Goal: Task Accomplishment & Management: Manage account settings

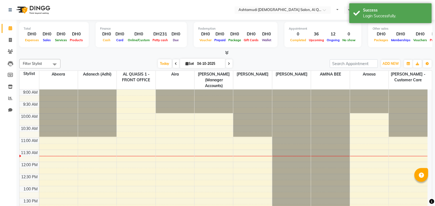
select select "en"
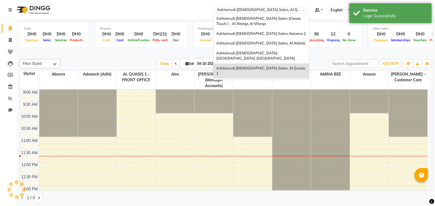
click at [294, 10] on input "text" at bounding box center [256, 11] width 80 height 6
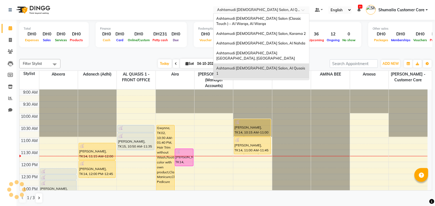
click at [260, 81] on span "Ashtamudi [DEMOGRAPHIC_DATA] Salon - Al Karama, [GEOGRAPHIC_DATA] -[GEOGRAPHIC_…" at bounding box center [256, 88] width 79 height 15
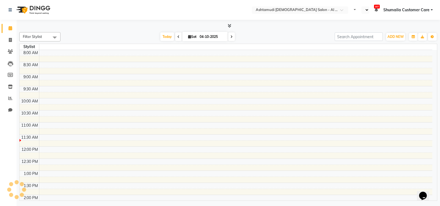
select select "en"
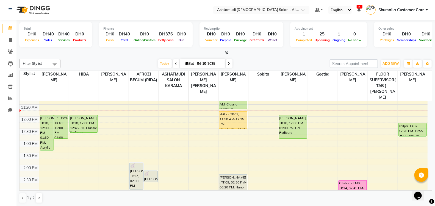
scroll to position [61, 0]
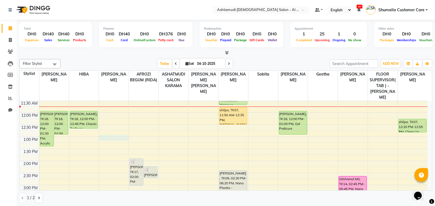
click at [115, 126] on div "9:00 AM 9:30 AM 10:00 AM 10:30 AM 11:00 AM 11:30 AM 12:00 PM 12:30 PM 1:00 PM 1…" at bounding box center [224, 209] width 409 height 339
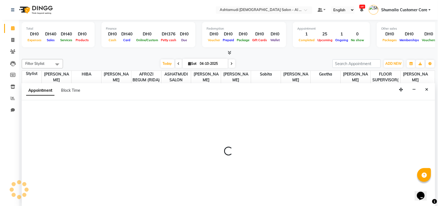
scroll to position [0, 0]
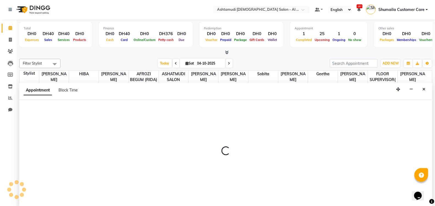
select select "51953"
select select "780"
select select "tentative"
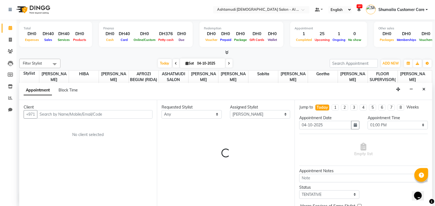
click at [74, 112] on input "text" at bounding box center [95, 114] width 116 height 9
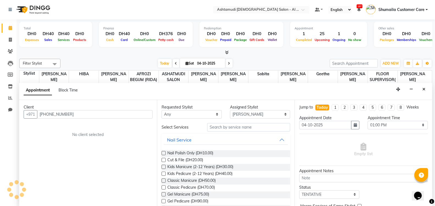
click at [50, 112] on input "+971585833560" at bounding box center [95, 114] width 116 height 9
type input "585833560"
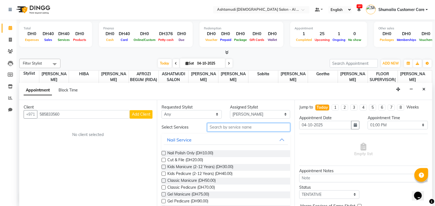
click at [226, 128] on input "text" at bounding box center [248, 127] width 83 height 9
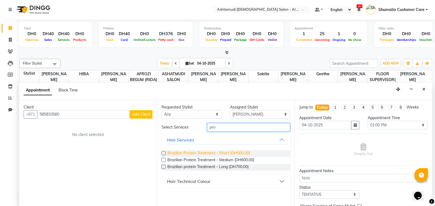
type input "pro"
click at [175, 154] on span "Brazilian Protein Treatment - Short (DH500.00)" at bounding box center [209, 153] width 83 height 7
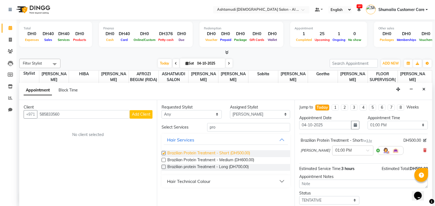
checkbox input "false"
click at [138, 111] on button "Add Client" at bounding box center [141, 114] width 23 height 9
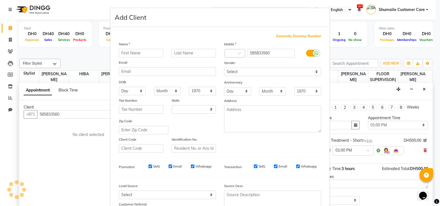
select select "3798"
type input "P"
type input "Daphny"
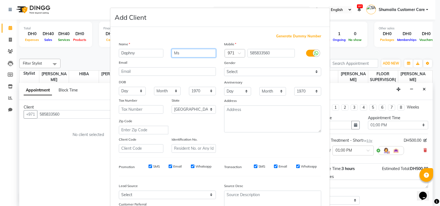
type input "Ms"
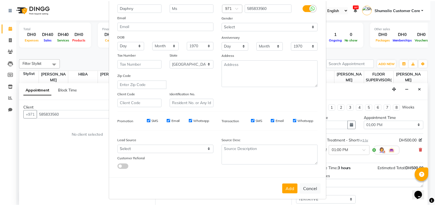
scroll to position [47, 0]
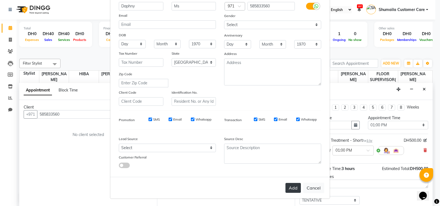
click at [291, 187] on button "Add" at bounding box center [293, 188] width 15 height 10
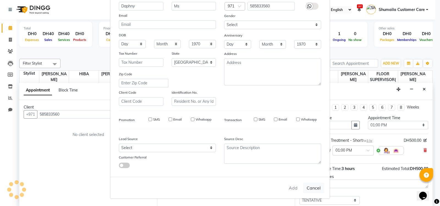
select select
select select "null"
select select
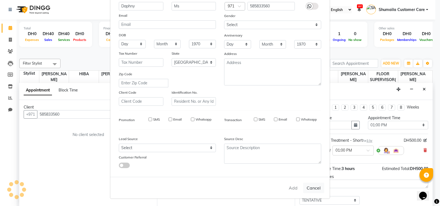
select select
checkbox input "false"
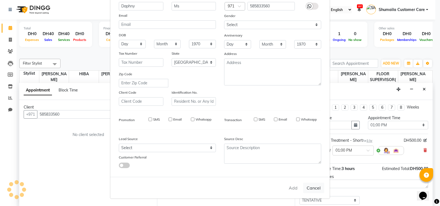
checkbox input "false"
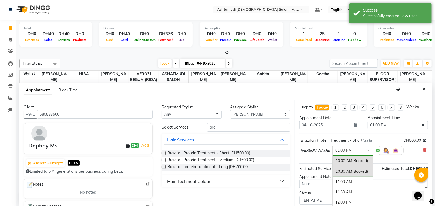
click at [367, 150] on span at bounding box center [370, 152] width 7 height 6
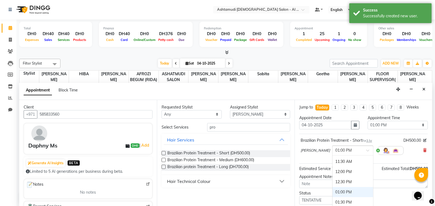
scroll to position [25, 0]
click at [337, 175] on div "12:00 PM" at bounding box center [353, 178] width 41 height 10
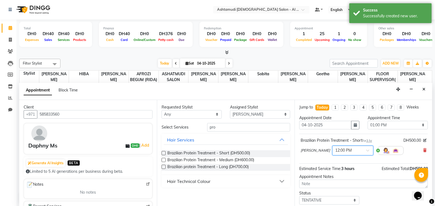
scroll to position [32, 0]
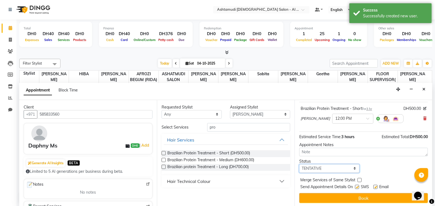
click at [343, 169] on select "Select TENTATIVE CONFIRM CHECK-IN UPCOMING" at bounding box center [330, 169] width 60 height 9
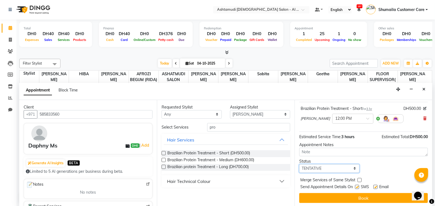
select select "upcoming"
click at [300, 165] on select "Select TENTATIVE CONFIRM CHECK-IN UPCOMING" at bounding box center [330, 169] width 60 height 9
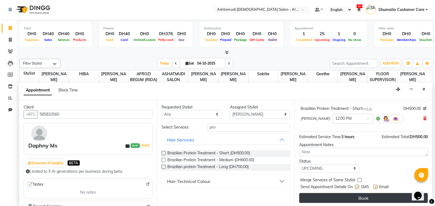
click at [331, 198] on button "Book" at bounding box center [364, 198] width 129 height 10
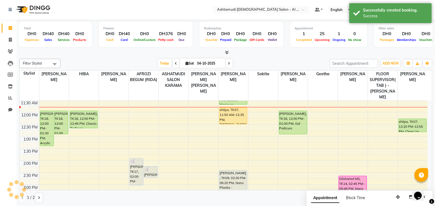
scroll to position [0, 0]
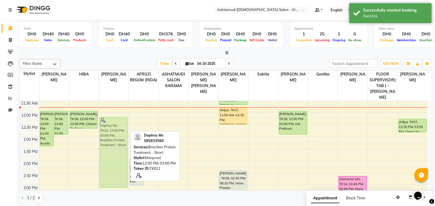
drag, startPoint x: 113, startPoint y: 108, endPoint x: 113, endPoint y: 113, distance: 5.5
click at [113, 113] on div "Rona Biju, TK06, 10:00 AM-10:40 AM, Creative Hair Cut Daphny Ms, TK21, 12:00 PM…" at bounding box center [114, 209] width 30 height 339
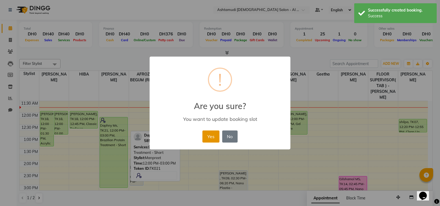
click at [215, 136] on button "Yes" at bounding box center [210, 137] width 17 height 12
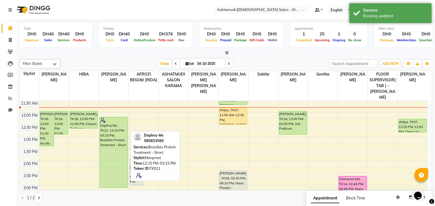
click at [109, 117] on div "Daphny Ms, TK21, 12:15 PM-03:15 PM, Brazilian Protein Treatment - Short" at bounding box center [114, 152] width 28 height 70
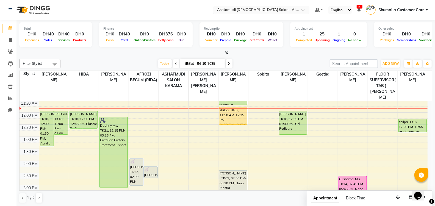
click at [296, 9] on input "text" at bounding box center [256, 11] width 80 height 6
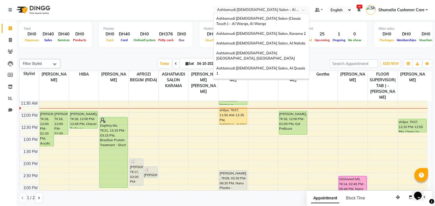
scroll to position [3, 0]
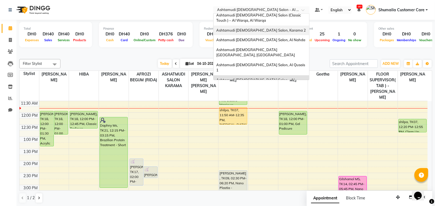
click at [251, 28] on span "Ashtamudi [DEMOGRAPHIC_DATA] Salon, Karama 2" at bounding box center [262, 30] width 90 height 4
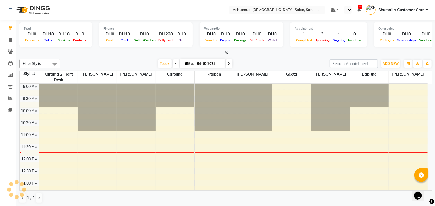
select select "en"
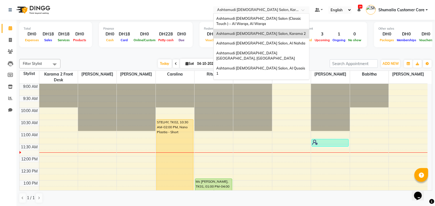
click at [256, 10] on input "text" at bounding box center [256, 11] width 80 height 6
click at [253, 79] on div "Ashtamudi [DEMOGRAPHIC_DATA] Salon - Al Karama, [GEOGRAPHIC_DATA] -[GEOGRAPHIC_…" at bounding box center [262, 89] width 96 height 21
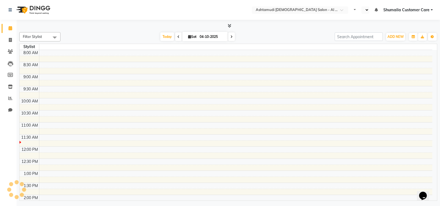
select select "en"
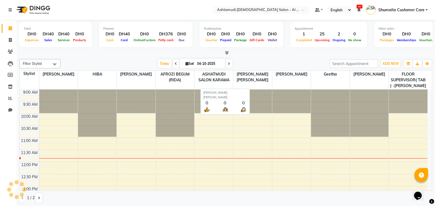
scroll to position [48, 0]
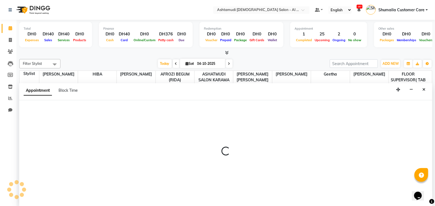
scroll to position [0, 0]
click at [424, 89] on icon "Close" at bounding box center [424, 89] width 3 height 4
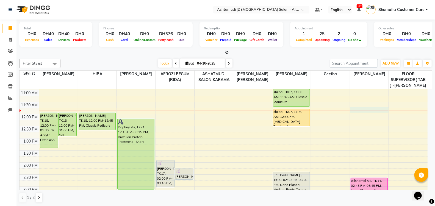
select select "88189"
select select "tentative"
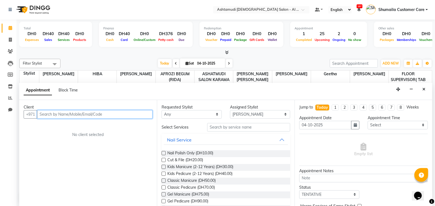
click at [67, 113] on input "text" at bounding box center [95, 114] width 116 height 9
paste input "0503476944"
click at [43, 113] on input "0503476944" at bounding box center [95, 114] width 116 height 9
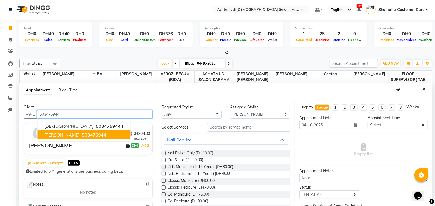
click at [82, 133] on span "503476944" at bounding box center [94, 135] width 25 height 6
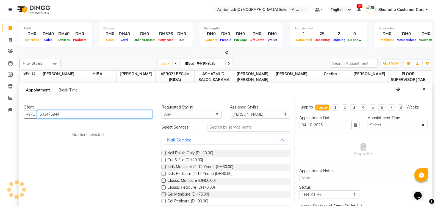
type input "503476944"
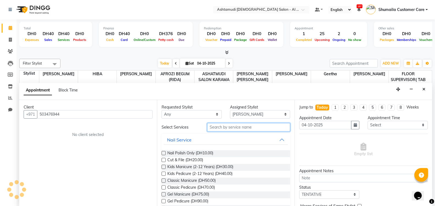
click at [231, 130] on input "text" at bounding box center [248, 127] width 83 height 9
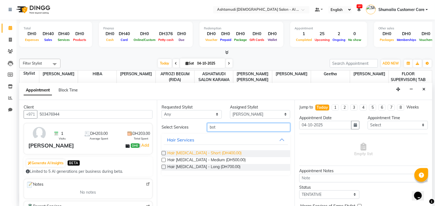
type input "bot"
click at [209, 153] on span "Hair Botox - Short (DH400.00)" at bounding box center [205, 153] width 74 height 7
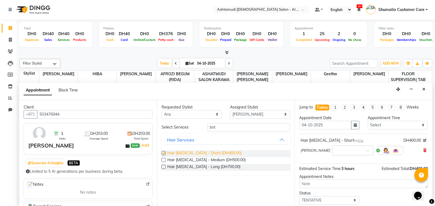
checkbox input "false"
click at [360, 147] on div at bounding box center [353, 150] width 41 height 6
click at [338, 163] on div "12:30 PM" at bounding box center [353, 165] width 41 height 10
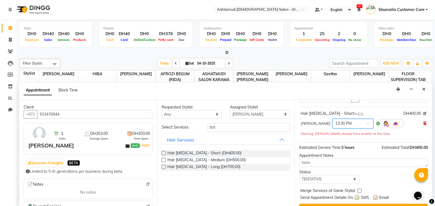
scroll to position [38, 0]
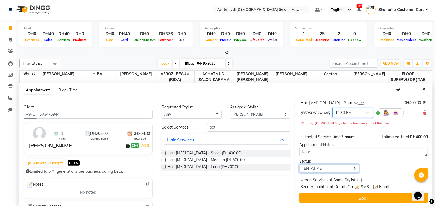
click at [332, 166] on select "Select TENTATIVE CONFIRM CHECK-IN UPCOMING" at bounding box center [330, 169] width 60 height 9
select select "upcoming"
click at [300, 165] on select "Select TENTATIVE CONFIRM CHECK-IN UPCOMING" at bounding box center [330, 169] width 60 height 9
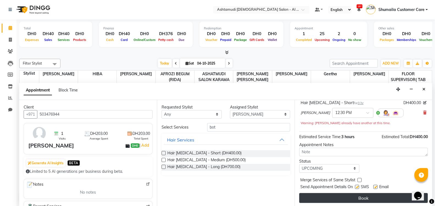
click at [349, 193] on button "Book" at bounding box center [364, 198] width 129 height 10
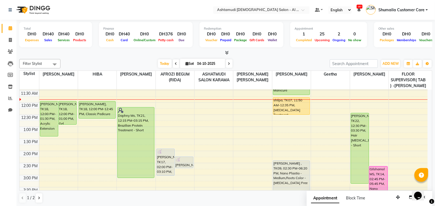
scroll to position [57, 0]
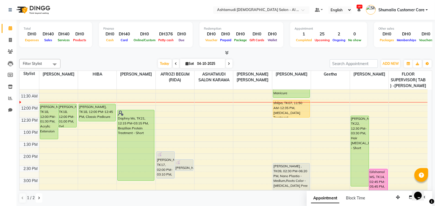
click at [40, 197] on icon at bounding box center [39, 198] width 2 height 3
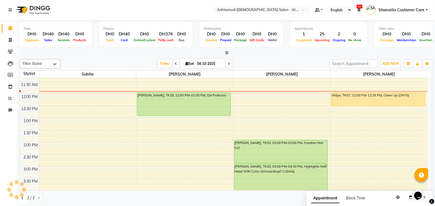
click at [21, 199] on icon at bounding box center [22, 198] width 2 height 3
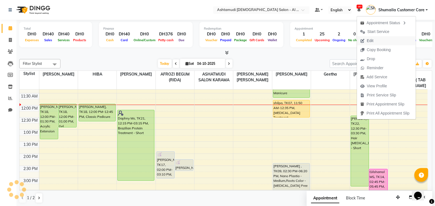
click at [366, 41] on span "Edit" at bounding box center [367, 40] width 20 height 9
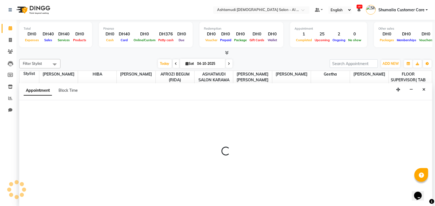
scroll to position [0, 0]
select select "tentative"
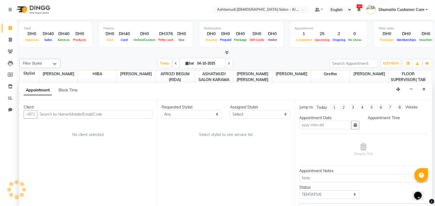
type input "04-10-2025"
select select "upcoming"
select select "68920"
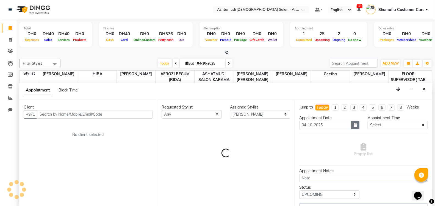
select select "3307"
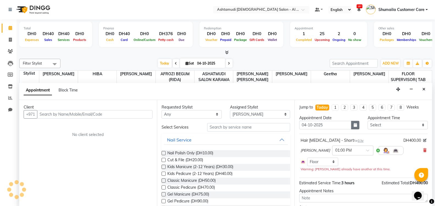
click at [354, 125] on icon "button" at bounding box center [355, 125] width 3 height 4
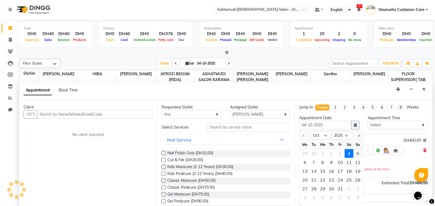
click at [356, 152] on div "5" at bounding box center [358, 153] width 9 height 9
type input "05-10-2025"
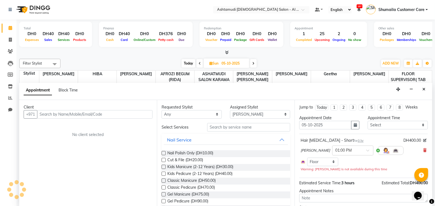
scroll to position [31, 0]
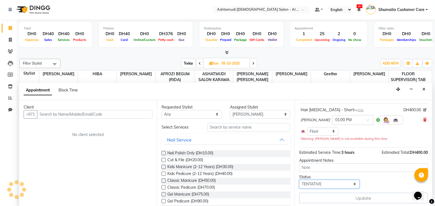
click at [338, 184] on select "Select TENTATIVE CONFIRM UPCOMING" at bounding box center [330, 184] width 60 height 9
select select "upcoming"
click at [300, 180] on select "Select TENTATIVE CONFIRM UPCOMING" at bounding box center [330, 184] width 60 height 9
click at [424, 89] on icon "Close" at bounding box center [424, 89] width 3 height 4
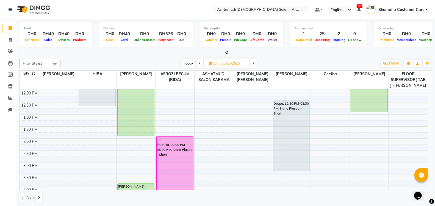
click at [200, 62] on icon at bounding box center [200, 63] width 2 height 3
type input "04-10-2025"
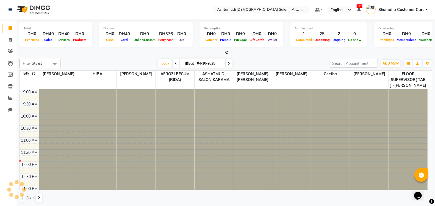
scroll to position [72, 0]
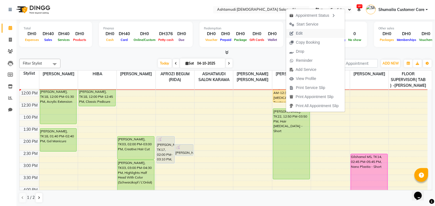
click at [303, 32] on span "Edit" at bounding box center [299, 34] width 7 height 6
select select "tentative"
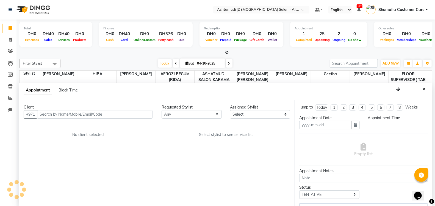
type input "04-10-2025"
select select "upcoming"
select select "68920"
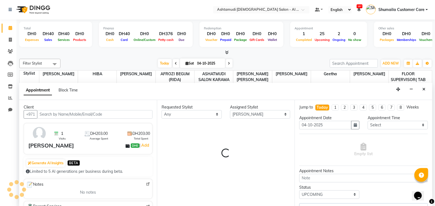
scroll to position [72, 0]
select select "3307"
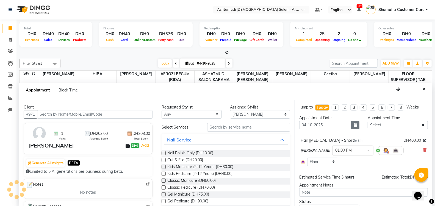
click at [353, 127] on button "button" at bounding box center [356, 125] width 8 height 9
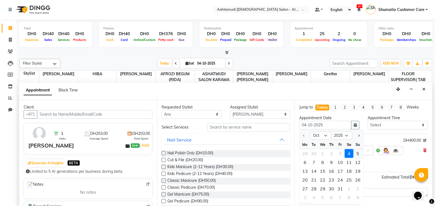
click at [355, 154] on div "5" at bounding box center [358, 153] width 9 height 9
type input "05-10-2025"
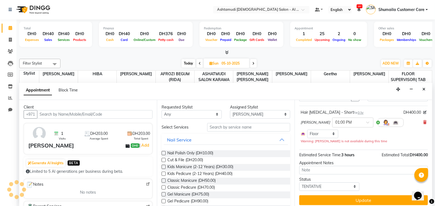
scroll to position [30, 0]
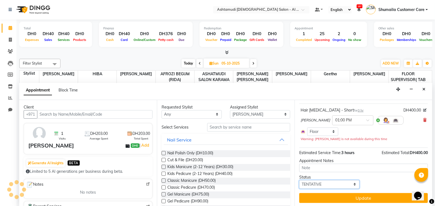
click at [330, 182] on select "Select TENTATIVE CONFIRM UPCOMING" at bounding box center [330, 184] width 60 height 9
select select "upcoming"
click at [300, 180] on select "Select TENTATIVE CONFIRM UPCOMING" at bounding box center [330, 184] width 60 height 9
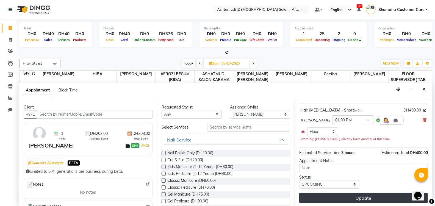
click at [331, 199] on button "Update" at bounding box center [364, 198] width 129 height 10
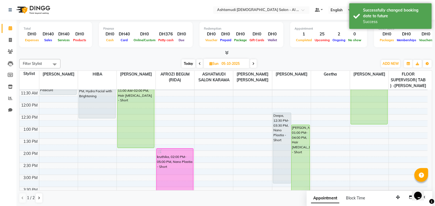
scroll to position [66, 0]
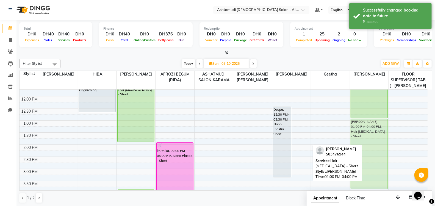
drag, startPoint x: 308, startPoint y: 129, endPoint x: 362, endPoint y: 127, distance: 54.5
click at [362, 127] on tr "reshma, 11:00 AM-11:45 AM, Classic Pedicure NEHA, 11:15 AM-12:45 PM, Hydra Faci…" at bounding box center [224, 193] width 409 height 339
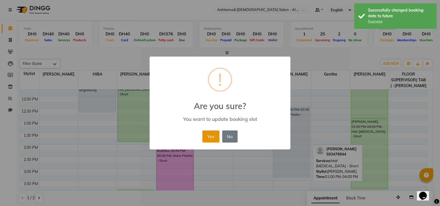
click at [211, 139] on button "Yes" at bounding box center [210, 137] width 17 height 12
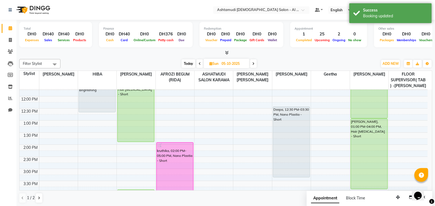
click at [199, 62] on icon at bounding box center [200, 63] width 2 height 3
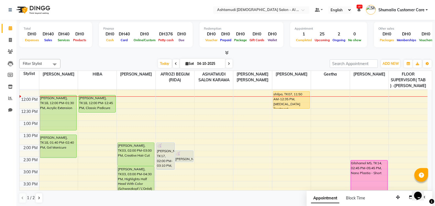
scroll to position [0, 0]
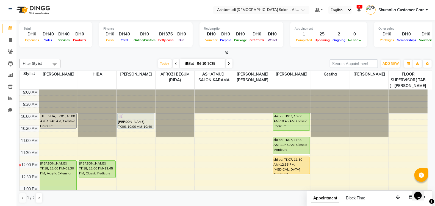
click at [231, 64] on span at bounding box center [229, 63] width 7 height 9
type input "05-10-2025"
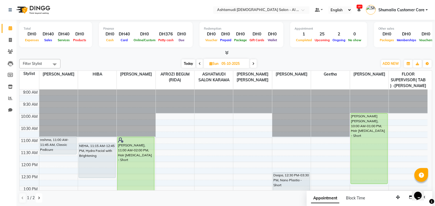
click at [37, 197] on button at bounding box center [39, 198] width 7 height 9
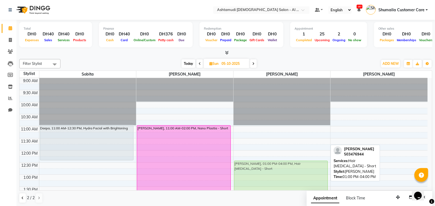
drag, startPoint x: 263, startPoint y: 176, endPoint x: 261, endPoint y: 166, distance: 10.2
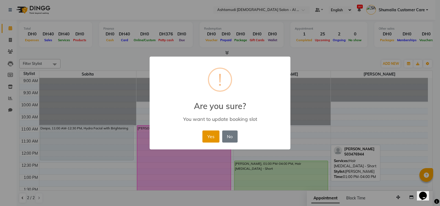
click at [208, 134] on button "Yes" at bounding box center [210, 137] width 17 height 12
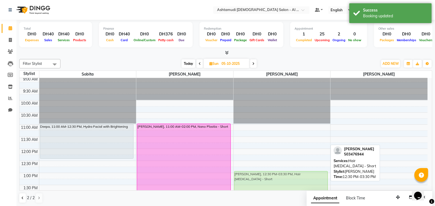
drag, startPoint x: 262, startPoint y: 169, endPoint x: 262, endPoint y: 180, distance: 10.7
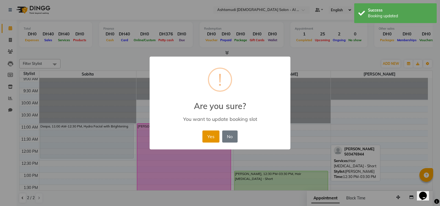
click at [208, 136] on button "Yes" at bounding box center [210, 137] width 17 height 12
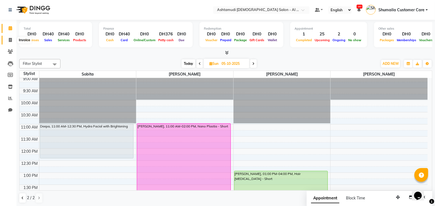
click at [10, 37] on span at bounding box center [11, 40] width 10 height 6
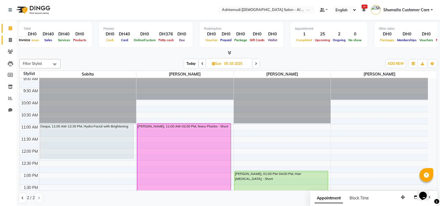
select select "service"
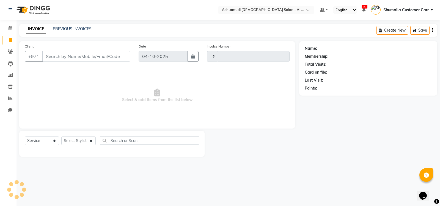
type input "4605"
type input "5"
select select "6647"
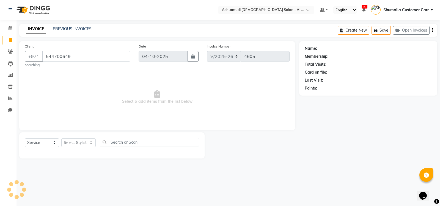
type input "5447006499"
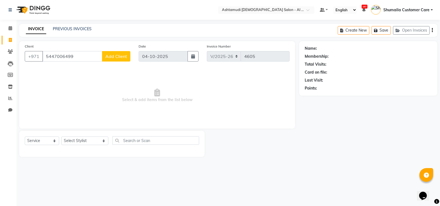
drag, startPoint x: 75, startPoint y: 57, endPoint x: 20, endPoint y: 48, distance: 56.1
click at [20, 48] on div "Client +971 5447006499 Add Client Date 04-10-2025 Invoice Number V/2025 V/2025-…" at bounding box center [157, 84] width 276 height 87
click at [8, 50] on icon at bounding box center [10, 52] width 5 height 4
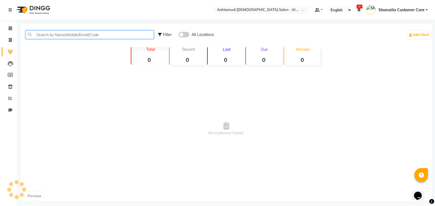
click at [57, 36] on input "text" at bounding box center [90, 35] width 128 height 9
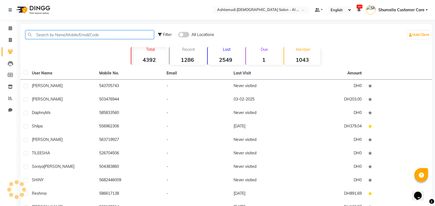
paste input "5447006499"
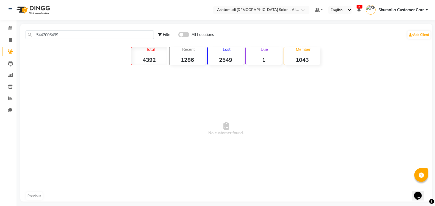
click at [187, 33] on span at bounding box center [184, 35] width 11 height 6
click at [179, 35] on input "checkbox" at bounding box center [179, 35] width 0 height 0
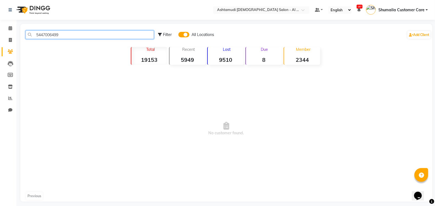
click at [42, 33] on input "5447006499" at bounding box center [90, 35] width 128 height 9
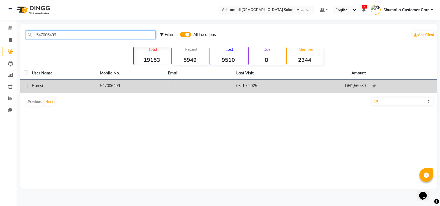
type input "547006499"
click at [102, 87] on td "547006499" at bounding box center [131, 86] width 68 height 13
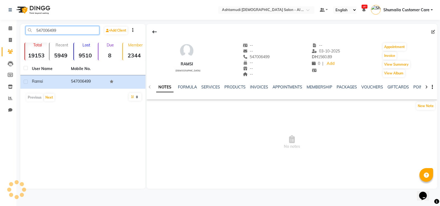
drag, startPoint x: 62, startPoint y: 29, endPoint x: 19, endPoint y: 21, distance: 44.5
click at [19, 21] on div "Select Location × Ashtamudi Ladies Salon - Al Karama, Burjuman -Dubai Default P…" at bounding box center [220, 103] width 440 height 206
click at [213, 88] on link "SERVICES" at bounding box center [210, 87] width 19 height 5
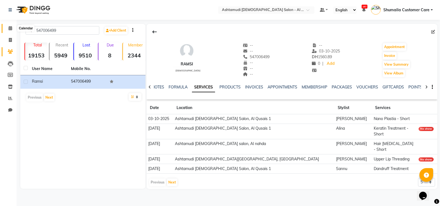
click at [10, 30] on icon at bounding box center [11, 28] width 4 height 4
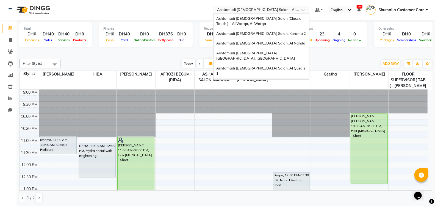
click at [285, 9] on input "text" at bounding box center [256, 11] width 80 height 6
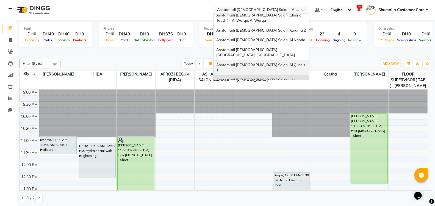
click at [267, 63] on span "Ashtamudi [DEMOGRAPHIC_DATA] Salon, Al Qusais 1" at bounding box center [262, 68] width 90 height 10
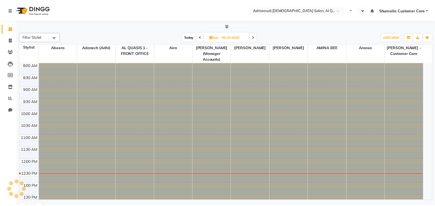
scroll to position [95, 0]
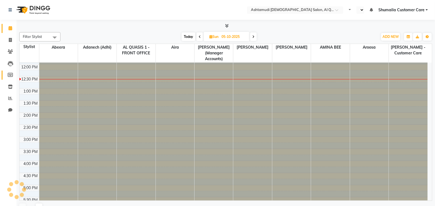
select select "en"
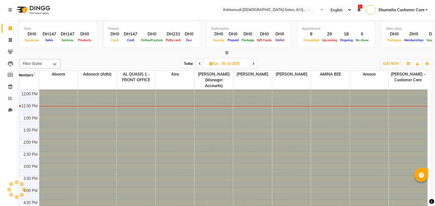
scroll to position [0, 0]
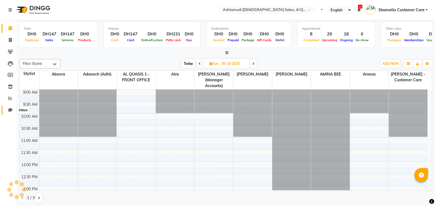
click at [9, 112] on icon at bounding box center [10, 110] width 4 height 4
select select "100"
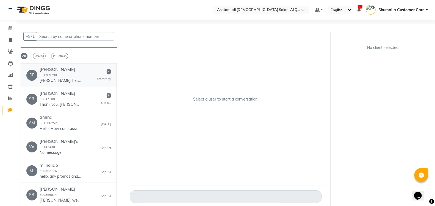
click at [64, 76] on div "Deepthi 551789790 Deepthi, here are the available threading services at Ashtamu…" at bounding box center [60, 75] width 41 height 17
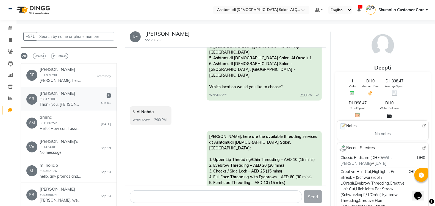
click at [46, 105] on p "Thank you, Shruti. Ashtamudi Ladies Salon, Karama 2 matches your description (E…" at bounding box center [60, 105] width 41 height 6
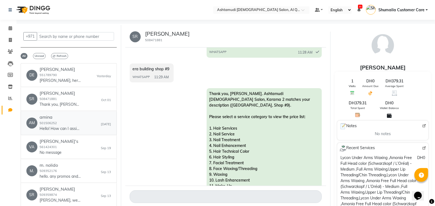
click at [53, 120] on div "amina 501506252 Hello! How can I assist you with your appointment today? 1. Boo…" at bounding box center [60, 123] width 41 height 17
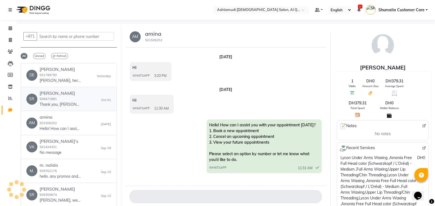
click at [66, 110] on link "SR SRUTHY 508471881 Thank you, Shruti. Ashtamudi Ladies Salon, Karama 2 matches…" at bounding box center [69, 99] width 96 height 24
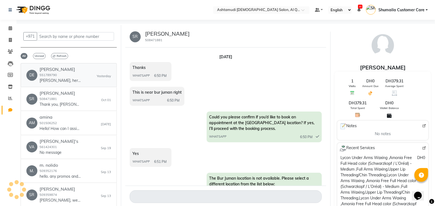
scroll to position [731, 0]
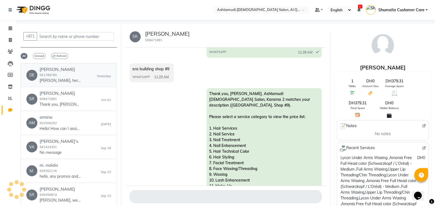
click at [59, 71] on h6 "Deepthi" at bounding box center [60, 69] width 41 height 5
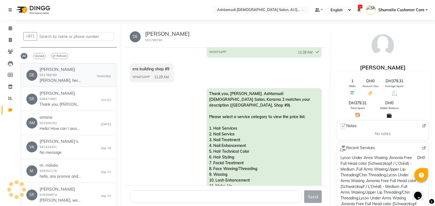
scroll to position [183, 0]
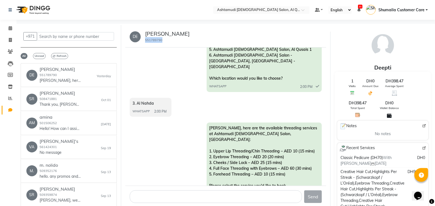
drag, startPoint x: 143, startPoint y: 39, endPoint x: 165, endPoint y: 40, distance: 22.1
click at [165, 40] on div "DE Deepthi 551789790" at bounding box center [225, 36] width 201 height 21
copy small "551789790"
click at [9, 25] on span at bounding box center [11, 28] width 10 height 6
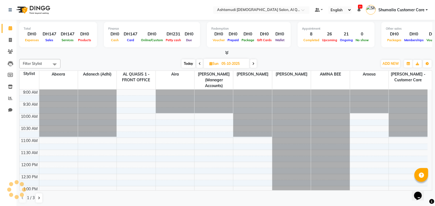
scroll to position [72, 0]
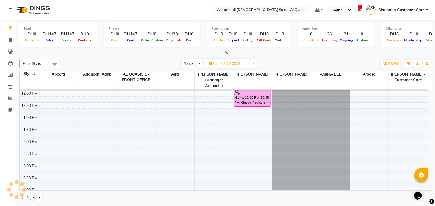
click at [198, 65] on span at bounding box center [200, 63] width 7 height 9
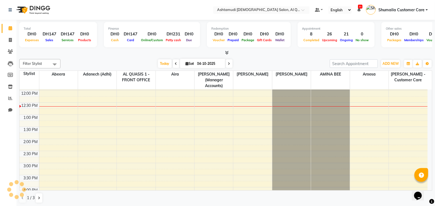
click at [175, 60] on span at bounding box center [176, 63] width 7 height 9
type input "03-10-2025"
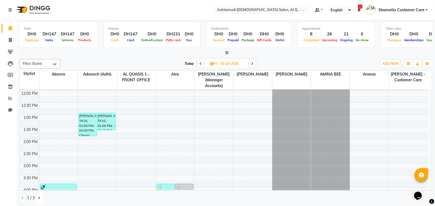
click at [40, 198] on button at bounding box center [39, 198] width 7 height 9
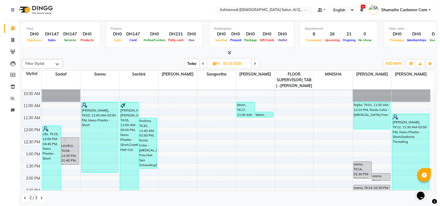
scroll to position [35, 0]
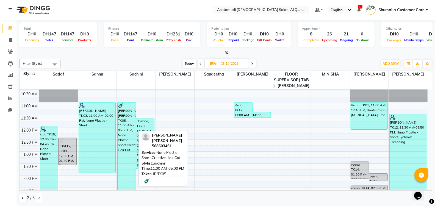
click at [122, 109] on div "richa rachel, TK05, 11:00 AM-05:00 PM, Nano Plastia - Short,Creative Hair Cut" at bounding box center [127, 173] width 18 height 141
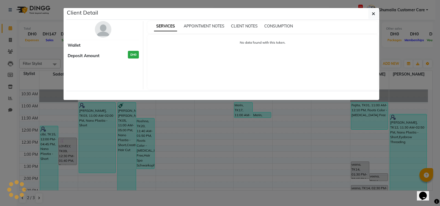
select select "3"
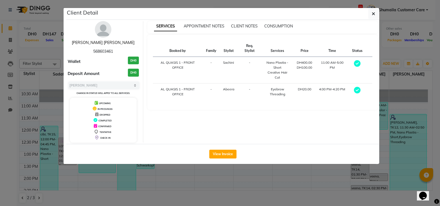
click at [101, 40] on link "richa rachel" at bounding box center [103, 42] width 63 height 5
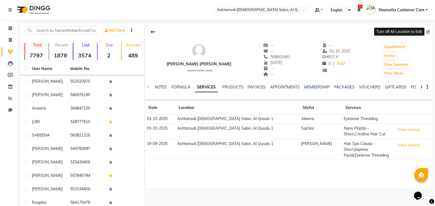
click at [429, 31] on span at bounding box center [430, 32] width 6 height 6
drag, startPoint x: 269, startPoint y: 58, endPoint x: 248, endPoint y: 56, distance: 21.0
click at [264, 56] on div "568603461 Mobile No." at bounding box center [277, 57] width 27 height 6
copy span "568603461"
click at [10, 76] on icon at bounding box center [10, 75] width 5 height 4
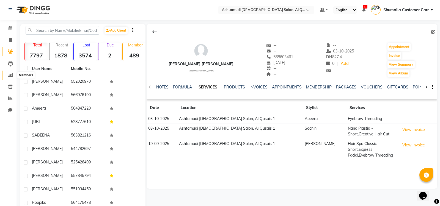
select select
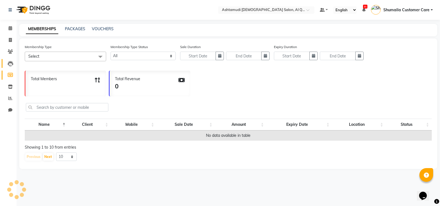
click at [8, 59] on link "Leads" at bounding box center [8, 63] width 13 height 9
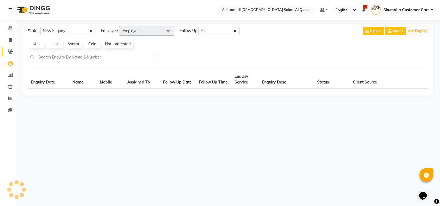
click at [7, 48] on link "Clients" at bounding box center [8, 51] width 13 height 9
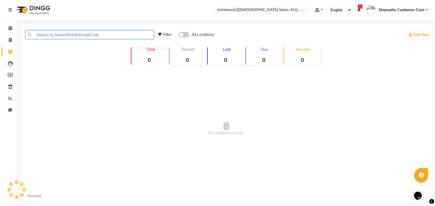
click at [65, 33] on input "text" at bounding box center [90, 35] width 128 height 9
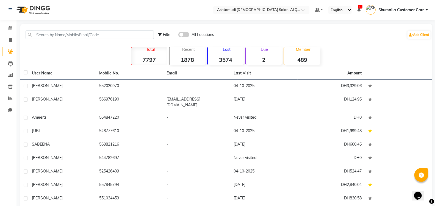
click at [183, 36] on span at bounding box center [184, 35] width 11 height 6
click at [179, 35] on input "checkbox" at bounding box center [179, 35] width 0 height 0
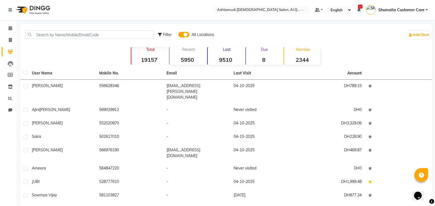
click at [180, 34] on span at bounding box center [184, 35] width 11 height 6
click at [179, 35] on input "checkbox" at bounding box center [179, 35] width 0 height 0
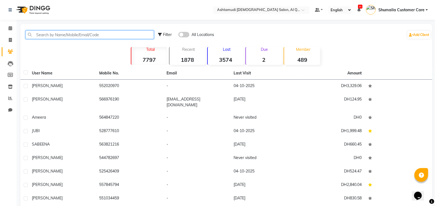
click at [78, 33] on input "text" at bounding box center [90, 35] width 128 height 9
paste input "568603461"
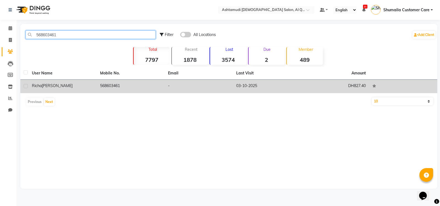
type input "568603461"
click at [119, 90] on td "568603461" at bounding box center [131, 86] width 68 height 13
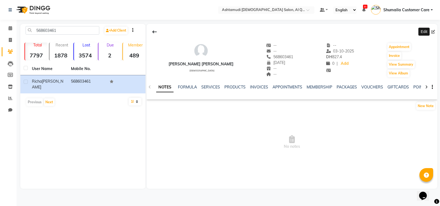
click at [432, 33] on icon at bounding box center [433, 32] width 4 height 4
select select "14"
select select "11"
select select "1998"
select select "3798"
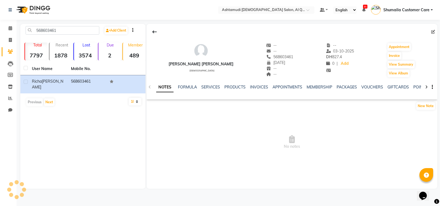
select select "female"
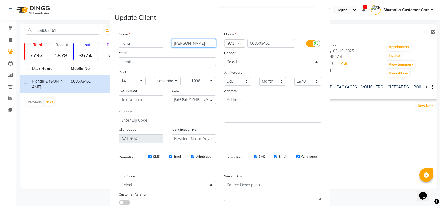
click at [191, 42] on input "rachel" at bounding box center [194, 43] width 45 height 9
type input "r"
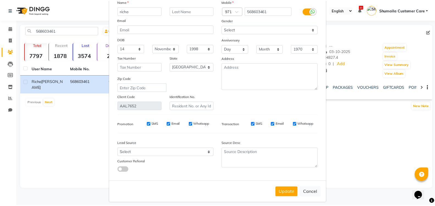
scroll to position [37, 0]
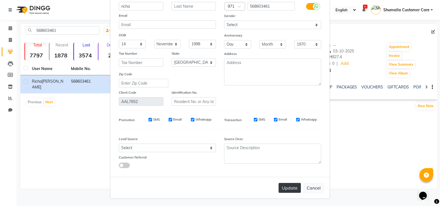
click at [288, 187] on button "Update" at bounding box center [290, 188] width 22 height 10
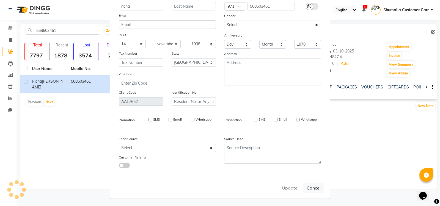
select select
select select "null"
select select
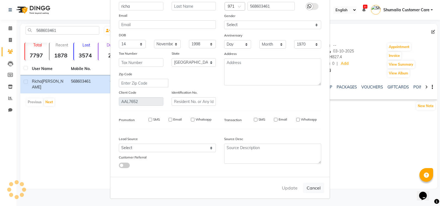
select select
checkbox input "false"
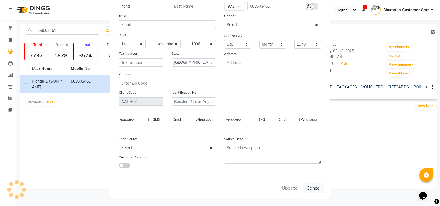
checkbox input "false"
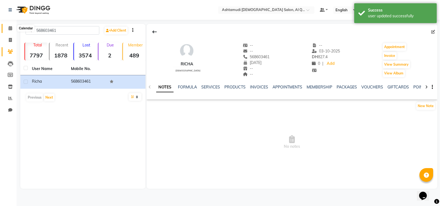
click at [9, 28] on icon at bounding box center [11, 28] width 4 height 4
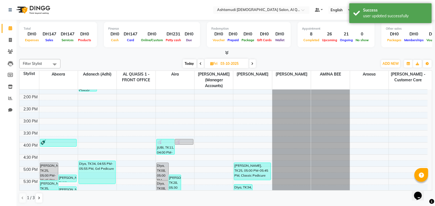
scroll to position [118, 0]
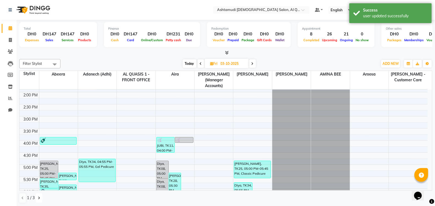
click at [41, 199] on button at bounding box center [39, 198] width 7 height 9
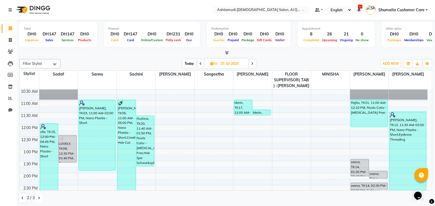
scroll to position [38, 0]
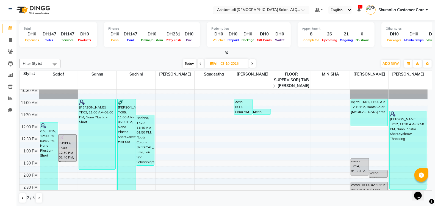
click at [296, 8] on input "text" at bounding box center [256, 11] width 80 height 6
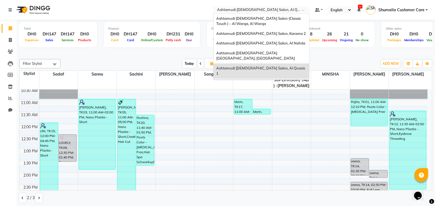
click at [264, 81] on span "Ashtamudi [DEMOGRAPHIC_DATA] Salon - Al Karama, [GEOGRAPHIC_DATA] -[GEOGRAPHIC_…" at bounding box center [256, 88] width 79 height 15
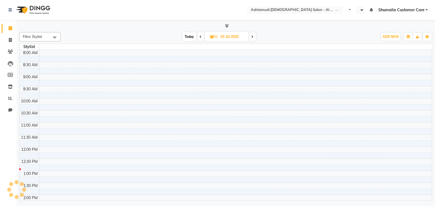
scroll to position [95, 0]
select select "en"
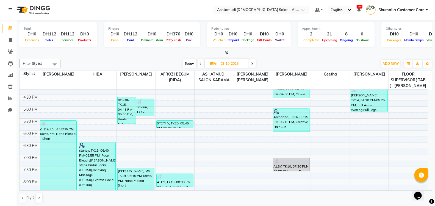
scroll to position [175, 0]
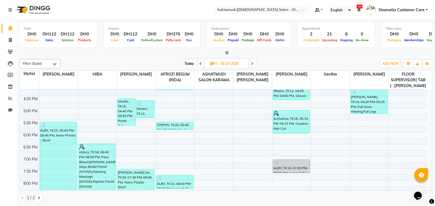
click at [254, 62] on span at bounding box center [253, 63] width 7 height 9
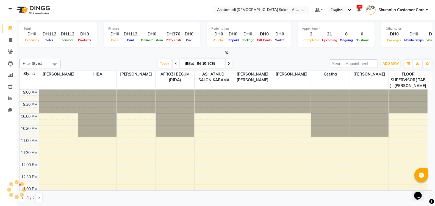
scroll to position [95, 0]
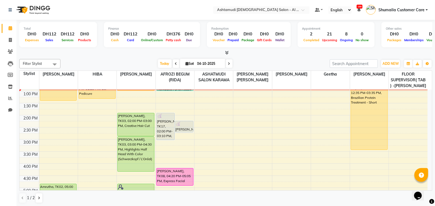
drag, startPoint x: 434, startPoint y: 135, endPoint x: 431, endPoint y: 128, distance: 7.7
click at [433, 144] on div "Total DH0 Expenses DH112 Sales DH112 Services DH0 Products Finance DH0 Cash DH1…" at bounding box center [226, 113] width 419 height 187
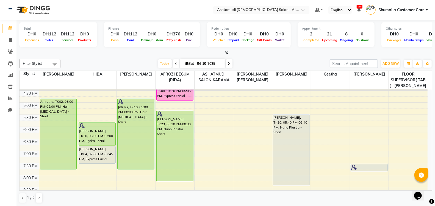
scroll to position [180, 0]
click at [38, 198] on icon at bounding box center [39, 198] width 2 height 3
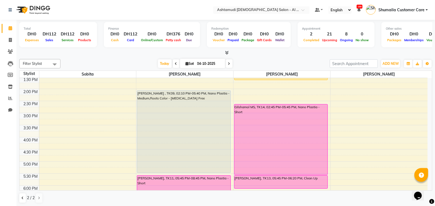
scroll to position [97, 0]
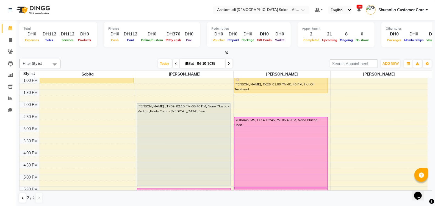
click at [228, 64] on icon at bounding box center [229, 63] width 2 height 3
type input "05-10-2025"
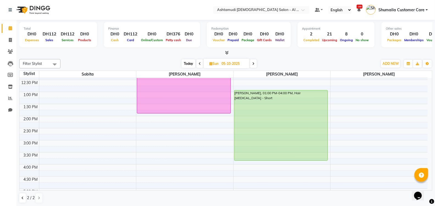
scroll to position [85, 0]
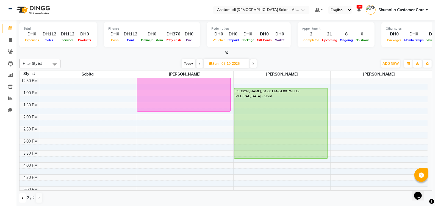
click at [21, 197] on button at bounding box center [22, 198] width 7 height 9
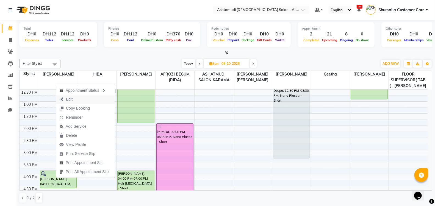
click at [64, 98] on span "Edit" at bounding box center [66, 99] width 20 height 9
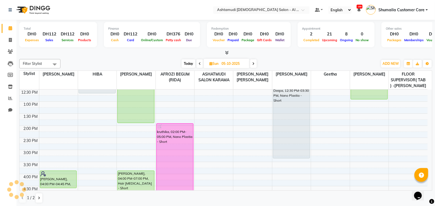
scroll to position [0, 0]
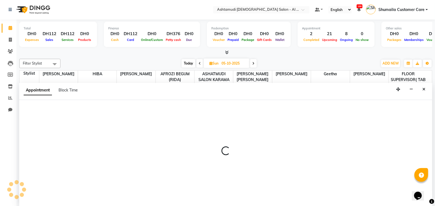
select select "tentative"
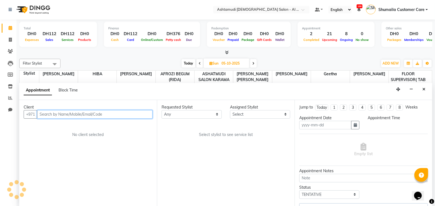
type input "05-10-2025"
select select "upcoming"
select select "960"
select select "51948"
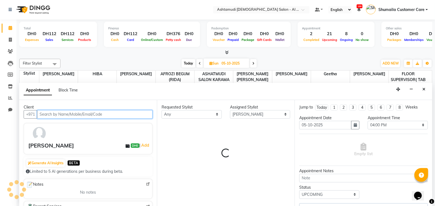
scroll to position [95, 0]
select select "3307"
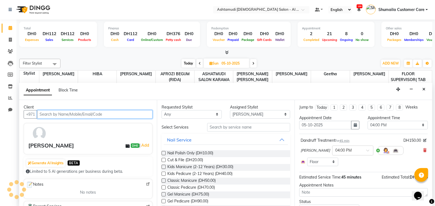
select select "3307"
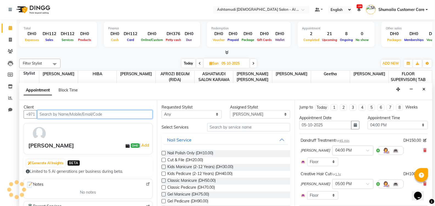
select select "3307"
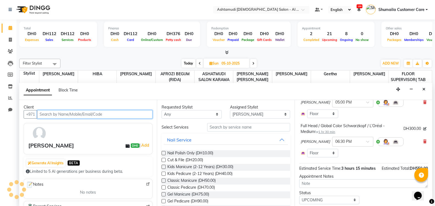
scroll to position [81, 0]
select select "3307"
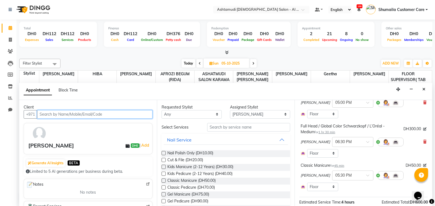
scroll to position [123, 0]
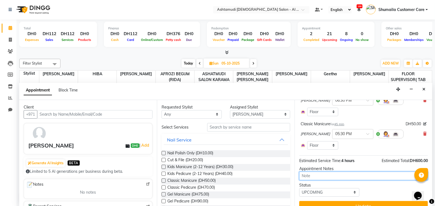
click at [324, 177] on textarea at bounding box center [364, 176] width 129 height 9
click at [390, 172] on textarea "Very picky . asking for doctor for anti dandruff traetmnent" at bounding box center [364, 176] width 129 height 9
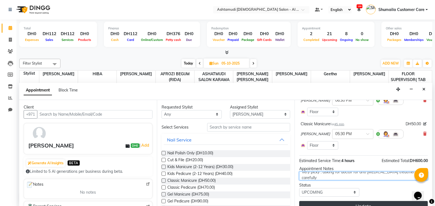
type textarea "Very picky . asking for doctor for anti dandruff treatment deal carefully"
click at [374, 202] on button "Update" at bounding box center [364, 206] width 129 height 10
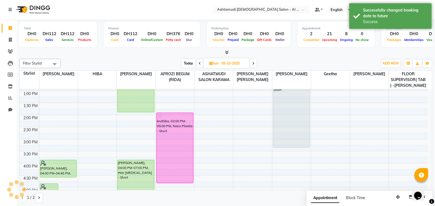
scroll to position [0, 0]
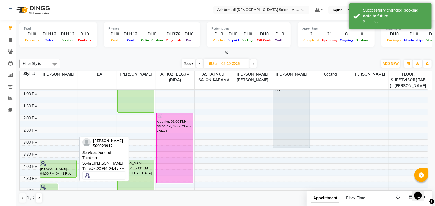
click at [51, 169] on div "Ajini Reji, 04:00 PM-04:45 PM, Dandruff Treatment" at bounding box center [58, 169] width 37 height 17
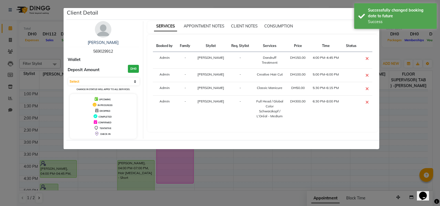
click at [194, 22] on div "SERVICES APPOINTMENT NOTES CLIENT NOTES CONSUMPTION" at bounding box center [262, 27] width 231 height 12
click at [194, 25] on span "APPOINTMENT NOTES" at bounding box center [204, 26] width 41 height 5
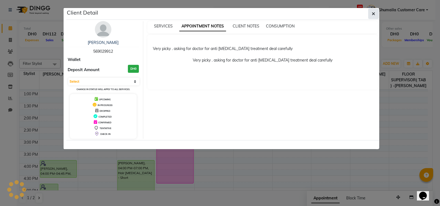
click at [372, 17] on button "button" at bounding box center [373, 14] width 10 height 10
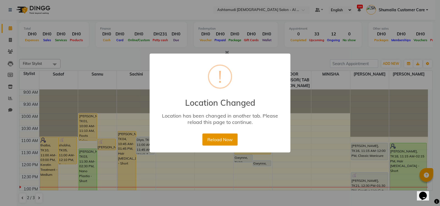
scroll to position [48, 0]
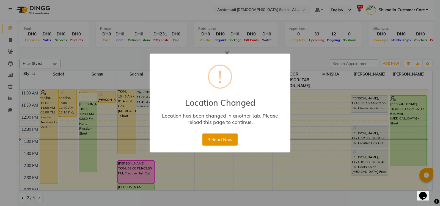
click at [230, 142] on button "Reload Now" at bounding box center [219, 140] width 35 height 12
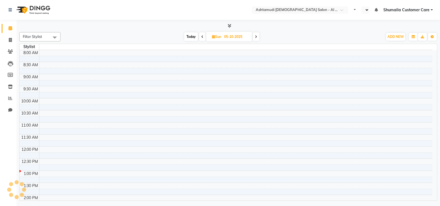
select select "en"
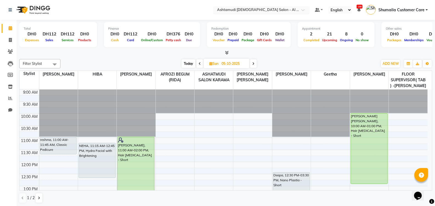
click at [282, 8] on input "text" at bounding box center [256, 11] width 80 height 6
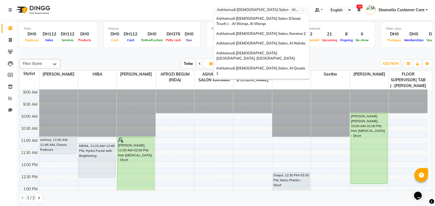
scroll to position [3, 0]
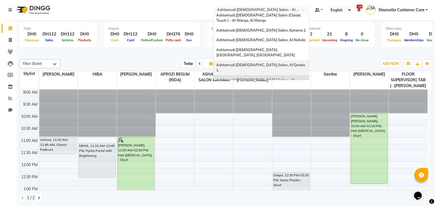
click at [266, 63] on span "Ashtamudi [DEMOGRAPHIC_DATA] Salon, Al Qusais 1" at bounding box center [262, 68] width 90 height 10
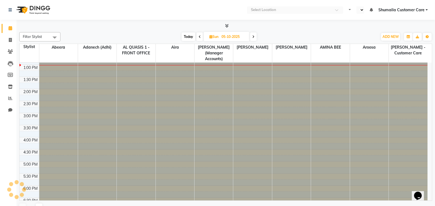
select select "en"
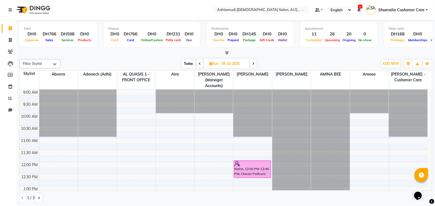
click at [198, 62] on span at bounding box center [200, 63] width 7 height 9
type input "04-10-2025"
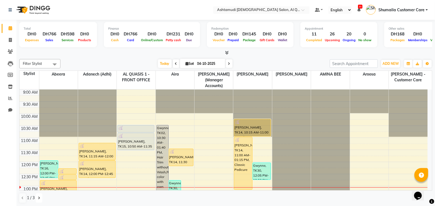
click at [40, 200] on button at bounding box center [39, 198] width 7 height 9
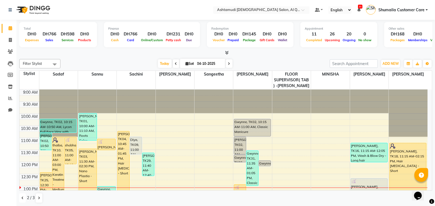
click at [23, 199] on button at bounding box center [22, 198] width 7 height 9
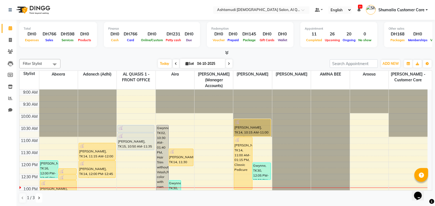
click at [39, 200] on button at bounding box center [39, 198] width 7 height 9
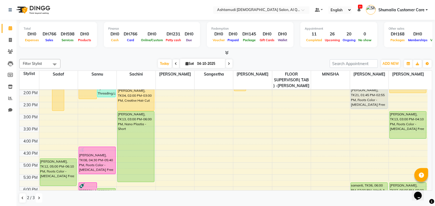
scroll to position [118, 0]
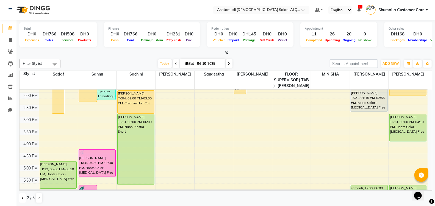
click at [24, 198] on button at bounding box center [22, 198] width 7 height 9
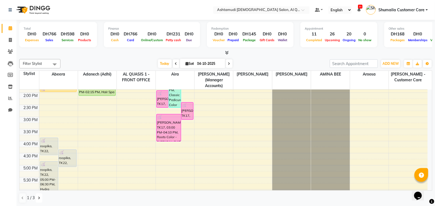
click at [39, 198] on icon at bounding box center [39, 198] width 2 height 3
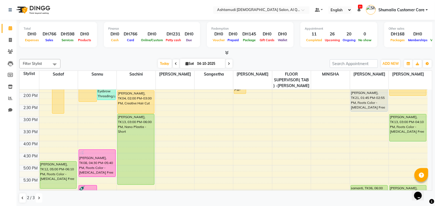
click at [39, 198] on icon at bounding box center [39, 198] width 2 height 3
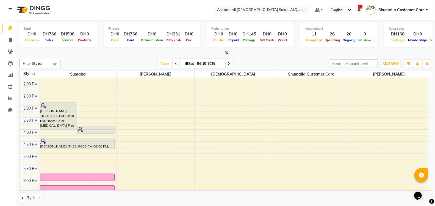
click at [22, 195] on div at bounding box center [21, 194] width 1 height 1
click at [22, 197] on icon at bounding box center [22, 198] width 2 height 3
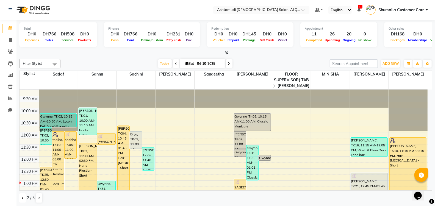
scroll to position [0, 0]
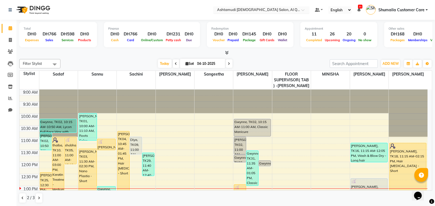
click at [262, 8] on input "text" at bounding box center [256, 11] width 80 height 6
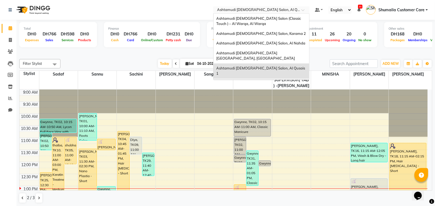
click at [264, 79] on div "Ashtamudi [DEMOGRAPHIC_DATA] Salon - Al Karama, [GEOGRAPHIC_DATA] -[GEOGRAPHIC_…" at bounding box center [262, 89] width 96 height 21
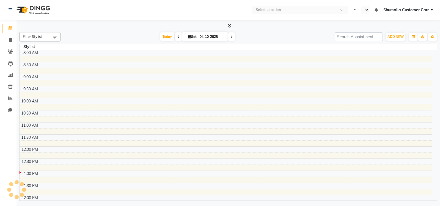
select select "en"
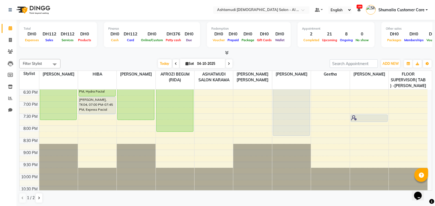
scroll to position [224, 0]
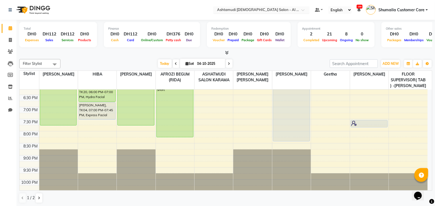
click at [272, 9] on input "text" at bounding box center [256, 11] width 80 height 6
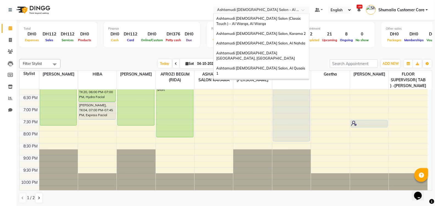
scroll to position [3, 0]
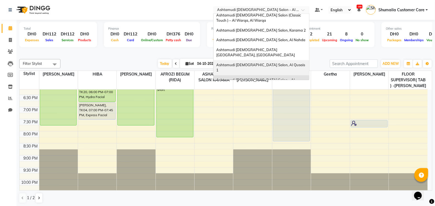
click at [265, 63] on span "Ashtamudi [DEMOGRAPHIC_DATA] Salon, Al Qusais 1" at bounding box center [262, 68] width 90 height 10
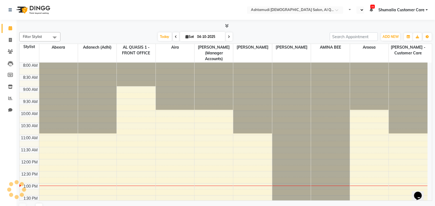
select select "en"
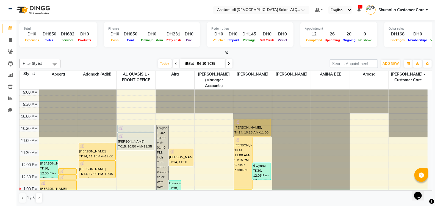
drag, startPoint x: 433, startPoint y: 104, endPoint x: 434, endPoint y: 109, distance: 5.8
click at [434, 109] on div "Total DH0 Expenses DH850 Sales DH682 Services DH0 Products Finance DH0 Cash DH8…" at bounding box center [226, 113] width 419 height 187
drag, startPoint x: 432, startPoint y: 108, endPoint x: 432, endPoint y: 116, distance: 7.7
click at [432, 116] on td "9:00 AM 9:30 AM 10:00 AM 10:30 AM 11:00 AM 11:30 AM 12:00 PM 12:30 PM 1:00 PM 1…" at bounding box center [226, 140] width 413 height 101
click at [308, 55] on div at bounding box center [225, 53] width 413 height 6
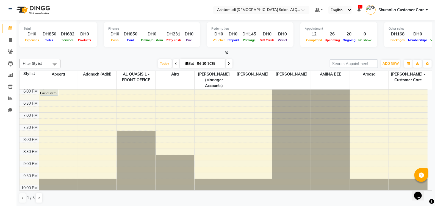
scroll to position [225, 0]
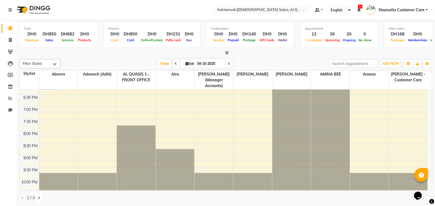
click at [39, 194] on button at bounding box center [39, 198] width 7 height 9
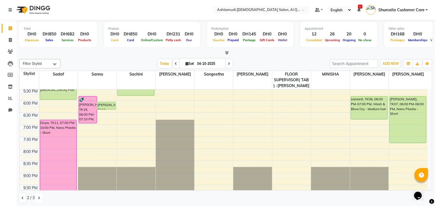
scroll to position [231, 0]
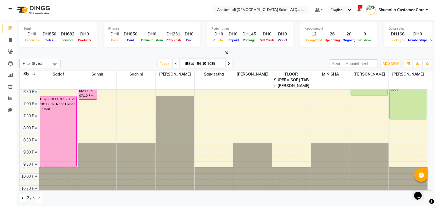
click at [38, 197] on icon at bounding box center [39, 198] width 2 height 3
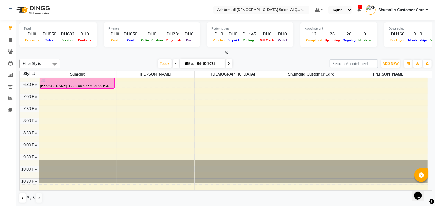
scroll to position [219, 0]
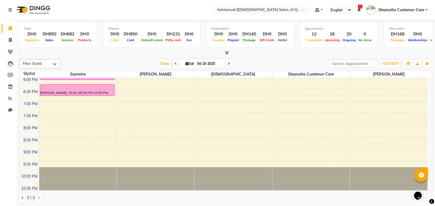
click at [230, 62] on span at bounding box center [229, 63] width 7 height 9
type input "05-10-2025"
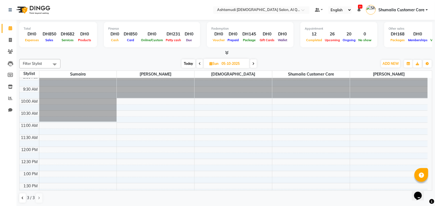
scroll to position [0, 0]
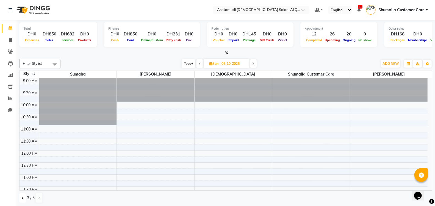
click at [24, 199] on button at bounding box center [22, 198] width 7 height 9
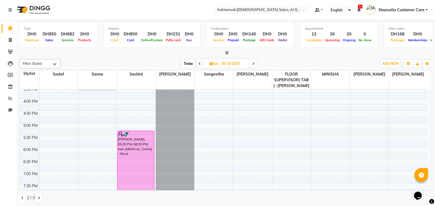
scroll to position [163, 0]
click at [272, 12] on input "text" at bounding box center [256, 11] width 80 height 6
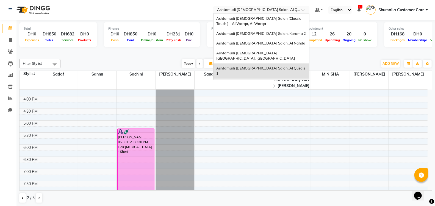
click at [262, 81] on span "Ashtamudi Ladies Salon - Al Karama, Burjuman -Dubai" at bounding box center [256, 88] width 79 height 15
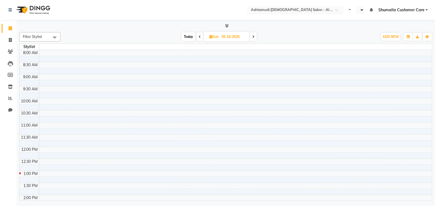
select select "en"
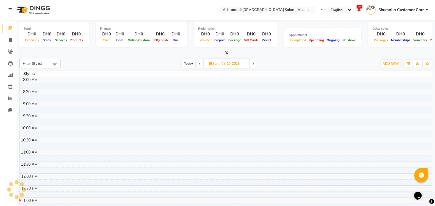
scroll to position [95, 0]
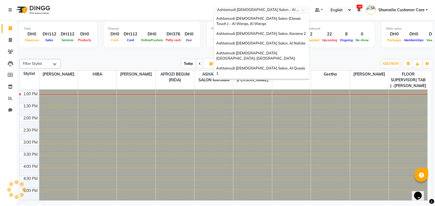
click at [300, 9] on div at bounding box center [261, 11] width 96 height 6
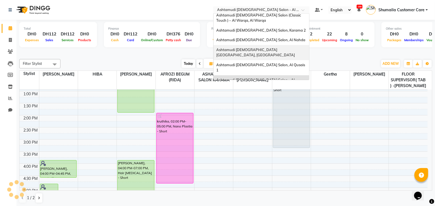
scroll to position [0, 0]
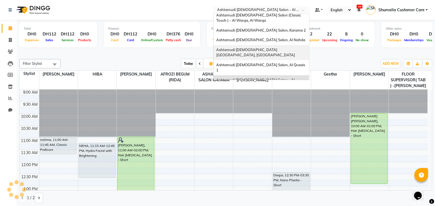
click at [275, 49] on span "Ashtamudi [DEMOGRAPHIC_DATA] [GEOGRAPHIC_DATA], [GEOGRAPHIC_DATA]" at bounding box center [256, 53] width 79 height 10
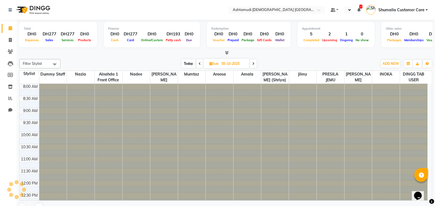
select select "en"
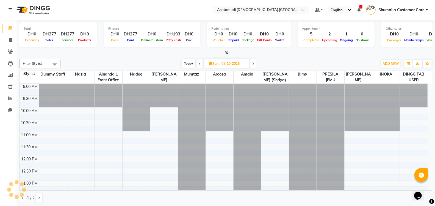
click at [199, 64] on icon at bounding box center [200, 63] width 2 height 3
type input "04-10-2025"
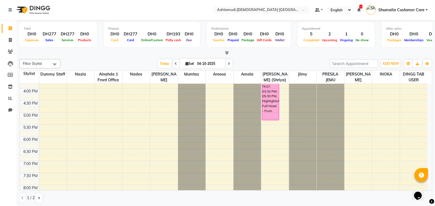
scroll to position [166, 0]
click at [270, 8] on input "text" at bounding box center [256, 11] width 80 height 6
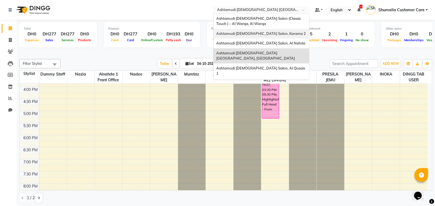
click at [253, 30] on div "Ashtamudi [DEMOGRAPHIC_DATA] Salon, Karama 2" at bounding box center [262, 34] width 96 height 10
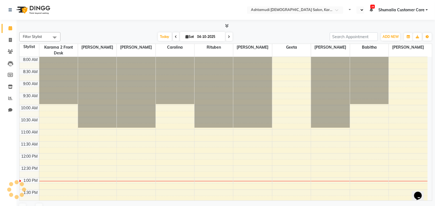
select select "en"
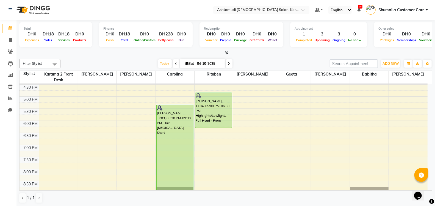
scroll to position [178, 0]
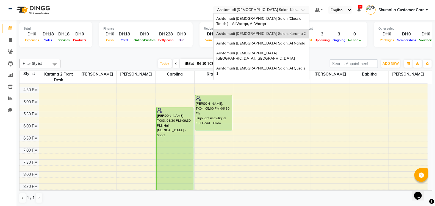
click at [268, 12] on input "text" at bounding box center [256, 11] width 80 height 6
click at [259, 16] on div "Ashtamudi [DEMOGRAPHIC_DATA] Salon (Classic Touch ) – Al Warqa, Al Warqa" at bounding box center [262, 21] width 96 height 15
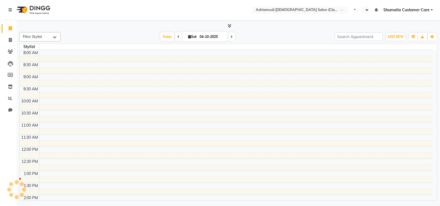
select select "en"
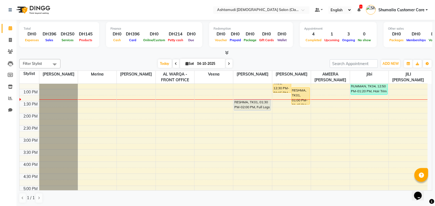
scroll to position [91, 0]
click at [361, 126] on div "9:00 AM 9:30 AM 10:00 AM 10:30 AM 11:00 AM 11:30 AM 12:00 PM 12:30 PM 1:00 PM 1…" at bounding box center [224, 162] width 409 height 339
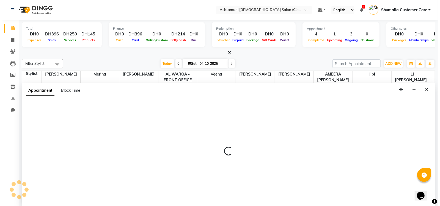
scroll to position [0, 0]
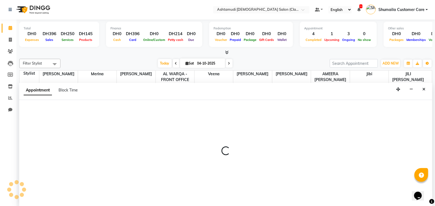
select select "88890"
select select "870"
select select "tentative"
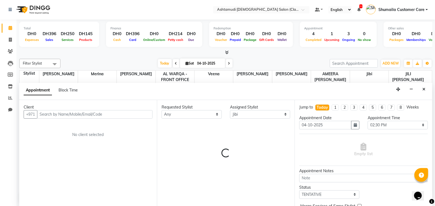
click at [62, 110] on input "text" at bounding box center [95, 114] width 116 height 9
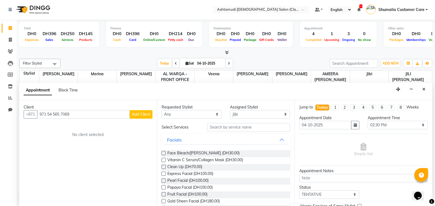
click at [62, 113] on input "971 54 565 7069" at bounding box center [83, 114] width 93 height 9
click at [54, 113] on input "971 54 5657069" at bounding box center [83, 114] width 93 height 9
click at [47, 112] on input "971 545657069" at bounding box center [83, 114] width 93 height 9
type input "545657069"
click at [143, 114] on span "Add Client" at bounding box center [141, 114] width 18 height 5
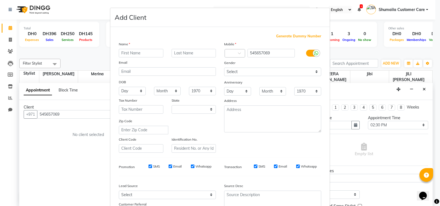
select select "3798"
paste input "[PERSON_NAME]"
drag, startPoint x: 134, startPoint y: 54, endPoint x: 152, endPoint y: 51, distance: 18.2
click at [152, 51] on input "[PERSON_NAME]" at bounding box center [141, 53] width 45 height 9
type input "Soumya"
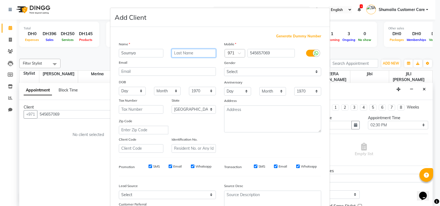
click at [180, 53] on input "text" at bounding box center [194, 53] width 45 height 9
paste input "[PERSON_NAME]"
type input "[PERSON_NAME]"
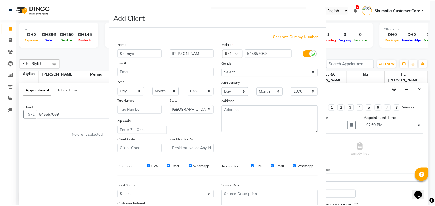
scroll to position [47, 0]
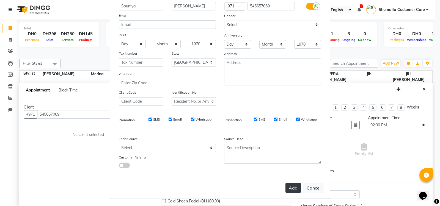
click at [291, 189] on button "Add" at bounding box center [293, 188] width 15 height 10
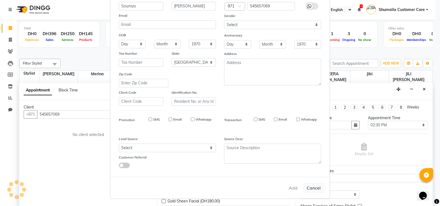
select select
select select "null"
select select
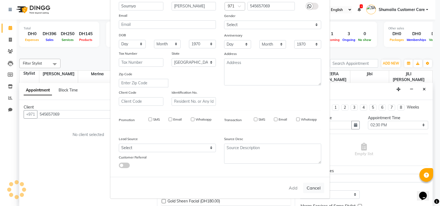
select select
checkbox input "false"
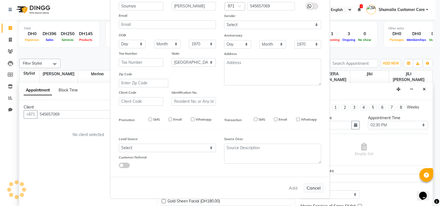
checkbox input "false"
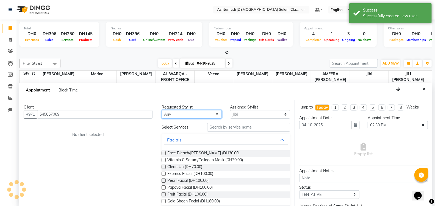
click at [190, 112] on select "Any AL WARQA -FRONT OFFICE [PERSON_NAME] [PERSON_NAME] [PERSON_NAME] Jibi JILI …" at bounding box center [192, 114] width 60 height 9
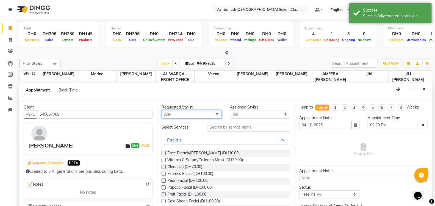
select select "88890"
click at [162, 110] on select "Any AL WARQA -FRONT OFFICE [PERSON_NAME] [PERSON_NAME] [PERSON_NAME] Jibi JILI …" at bounding box center [192, 114] width 60 height 9
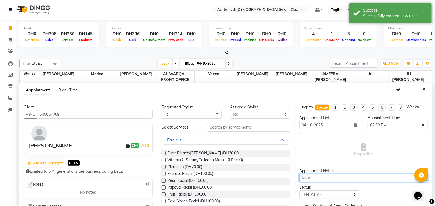
click at [311, 177] on textarea at bounding box center [364, 178] width 129 height 9
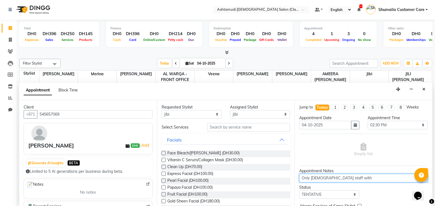
type textarea "Only [DEMOGRAPHIC_DATA] staff with"
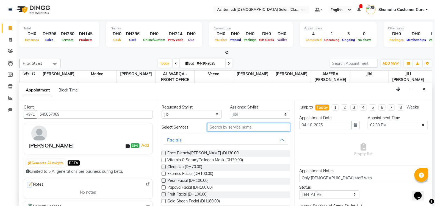
click at [235, 127] on input "text" at bounding box center [248, 127] width 83 height 9
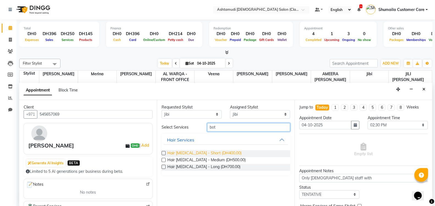
type input "bot"
click at [175, 150] on span "Hair [MEDICAL_DATA] - Short (DH400.00)" at bounding box center [205, 153] width 74 height 7
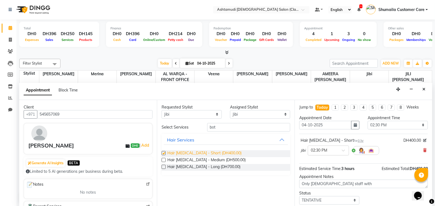
checkbox input "false"
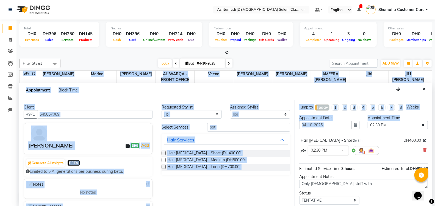
drag, startPoint x: 427, startPoint y: 124, endPoint x: 435, endPoint y: 172, distance: 48.2
click at [435, 172] on div "Total DH0 Expenses DH396 Sales DH250 Services DH145 Products Finance DH0 Cash D…" at bounding box center [226, 113] width 419 height 187
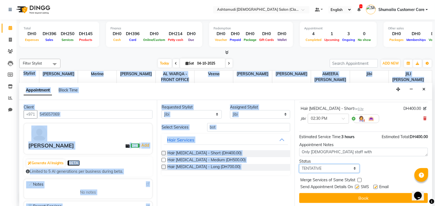
click at [347, 168] on select "Select TENTATIVE CONFIRM CHECK-IN UPCOMING" at bounding box center [330, 169] width 60 height 9
select select "upcoming"
click at [300, 165] on select "Select TENTATIVE CONFIRM CHECK-IN UPCOMING" at bounding box center [330, 169] width 60 height 9
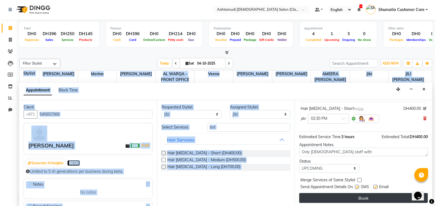
click at [345, 196] on button "Book" at bounding box center [364, 198] width 129 height 10
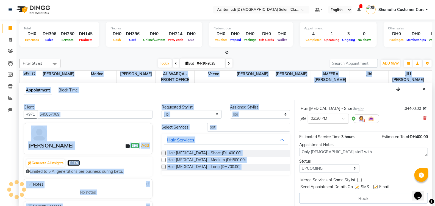
scroll to position [0, 0]
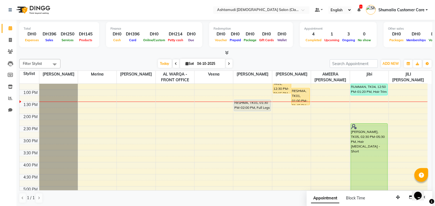
click at [427, 51] on div at bounding box center [225, 53] width 413 height 6
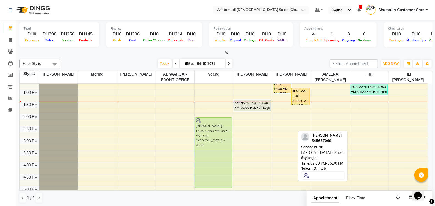
drag, startPoint x: 368, startPoint y: 138, endPoint x: 224, endPoint y: 133, distance: 144.0
click at [224, 133] on tr "RESHMA, TK01, 12:00 PM-12:45 PM, Fruit Facial RUMMAN, TK04, 12:25 PM-12:50 PM, …" at bounding box center [224, 162] width 409 height 339
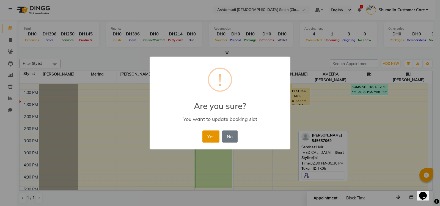
click at [204, 138] on button "Yes" at bounding box center [210, 137] width 17 height 12
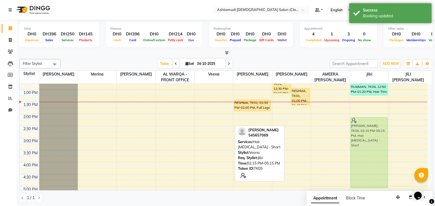
drag, startPoint x: 211, startPoint y: 125, endPoint x: 360, endPoint y: 126, distance: 148.6
click at [360, 126] on tr "RESHMA, TK01, 12:00 PM-12:45 PM, Fruit Facial RUMMAN, TK04, 12:25 PM-12:50 PM, …" at bounding box center [224, 162] width 409 height 339
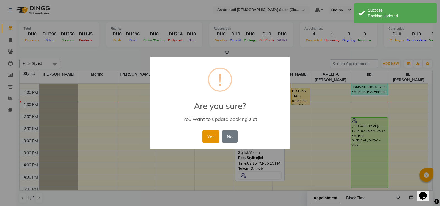
click at [210, 139] on button "Yes" at bounding box center [210, 137] width 17 height 12
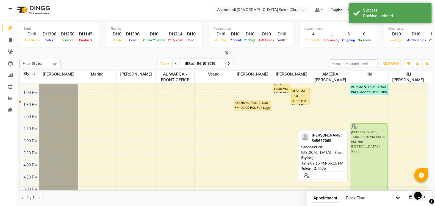
drag, startPoint x: 380, startPoint y: 136, endPoint x: 382, endPoint y: 142, distance: 6.2
click at [382, 142] on div "[PERSON_NAME] Ms, TK03, 12:15 PM-12:45 PM, Blow Dry RUMMAN, TK04, 12:50 PM-01:2…" at bounding box center [369, 162] width 39 height 339
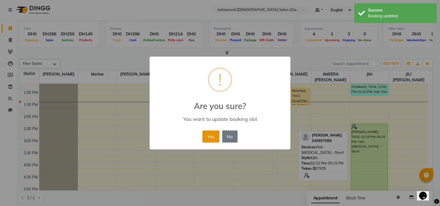
click at [205, 137] on button "Yes" at bounding box center [210, 137] width 17 height 12
